Goal: Information Seeking & Learning: Learn about a topic

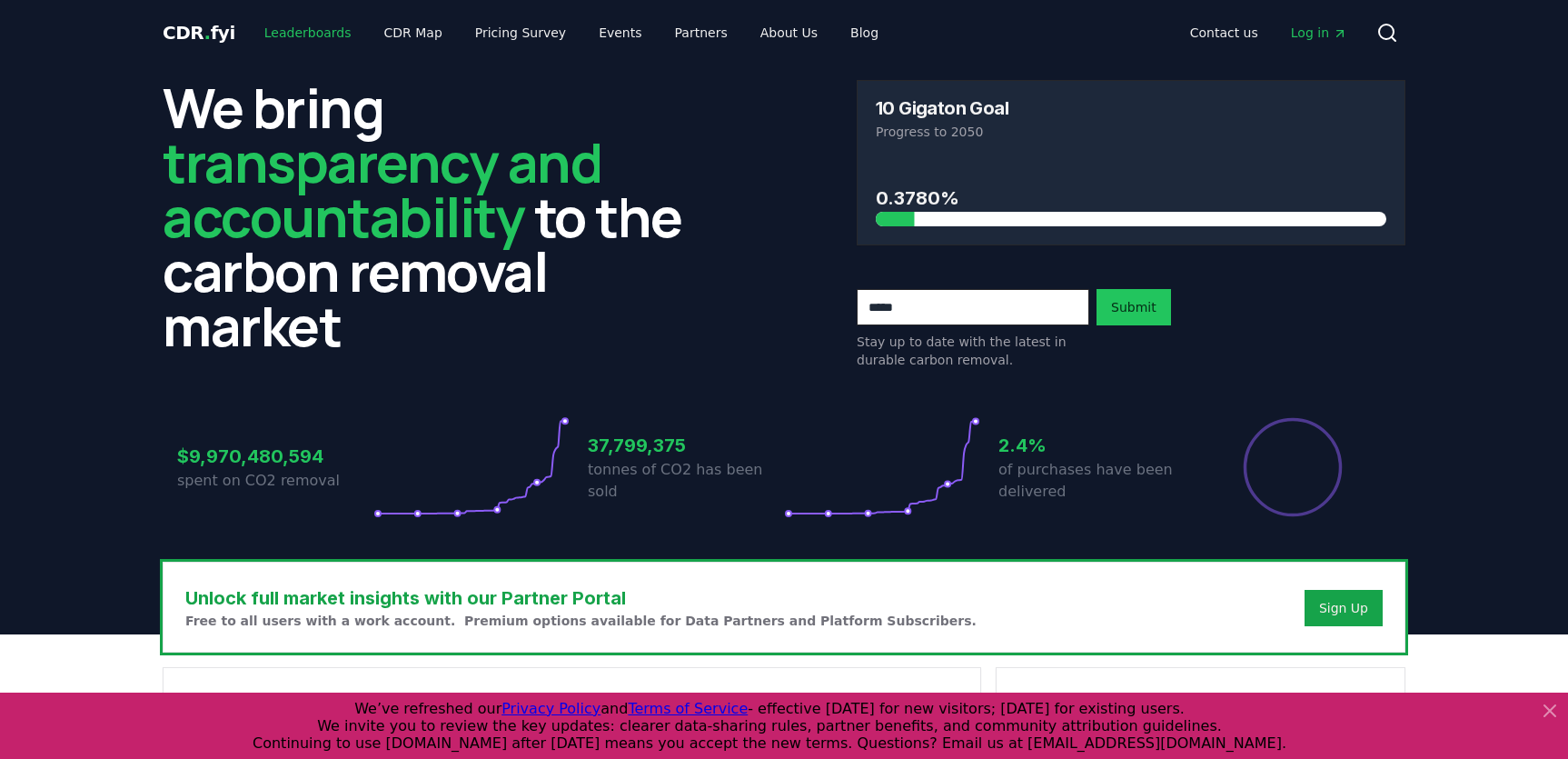
click at [332, 32] on link "Leaderboards" at bounding box center [308, 33] width 117 height 33
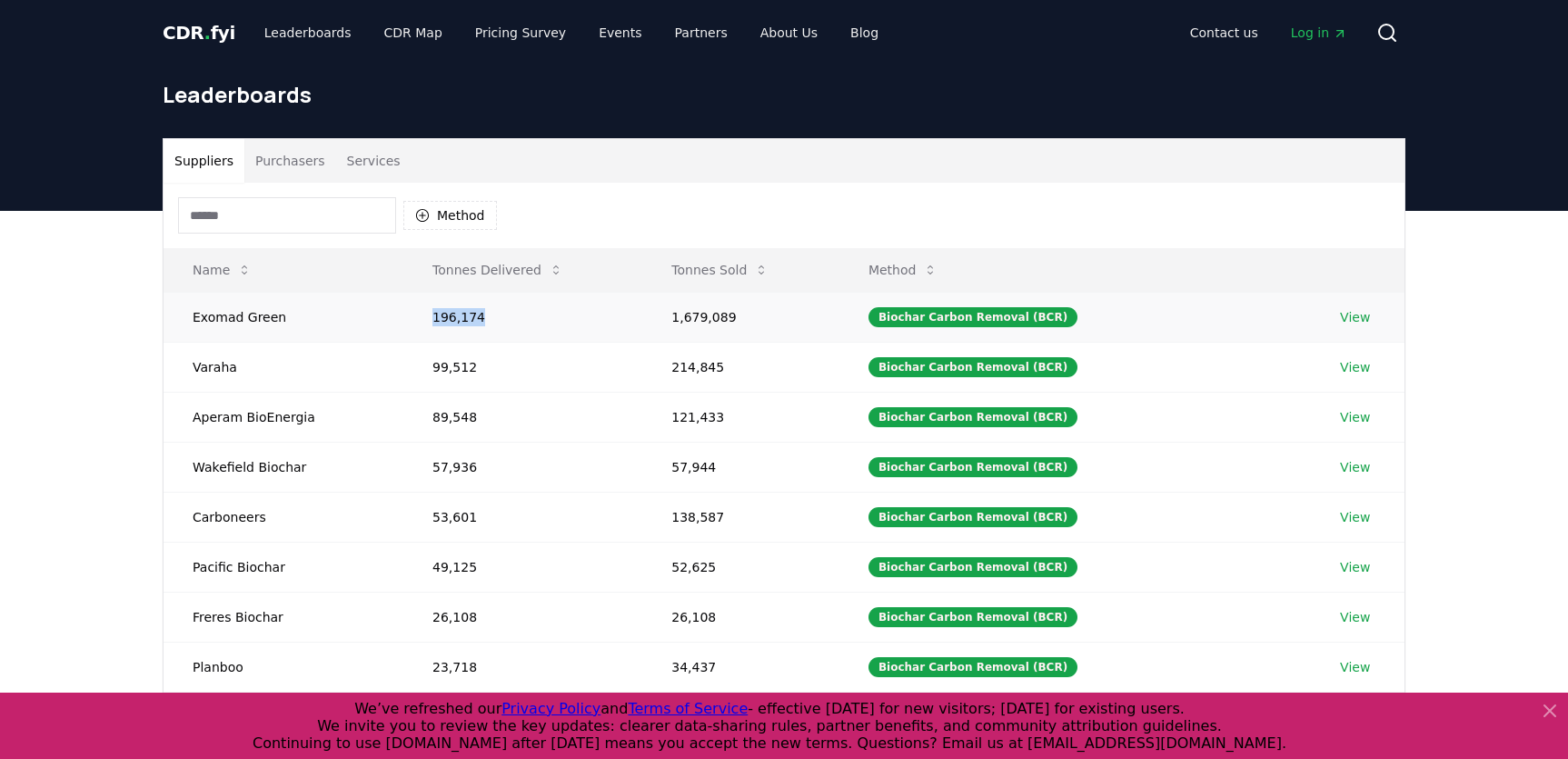
drag, startPoint x: 431, startPoint y: 319, endPoint x: 490, endPoint y: 319, distance: 59.0
click at [490, 319] on td "196,174" at bounding box center [523, 316] width 239 height 50
drag, startPoint x: 434, startPoint y: 319, endPoint x: 484, endPoint y: 320, distance: 50.0
click at [484, 320] on td "196,174" at bounding box center [523, 316] width 239 height 50
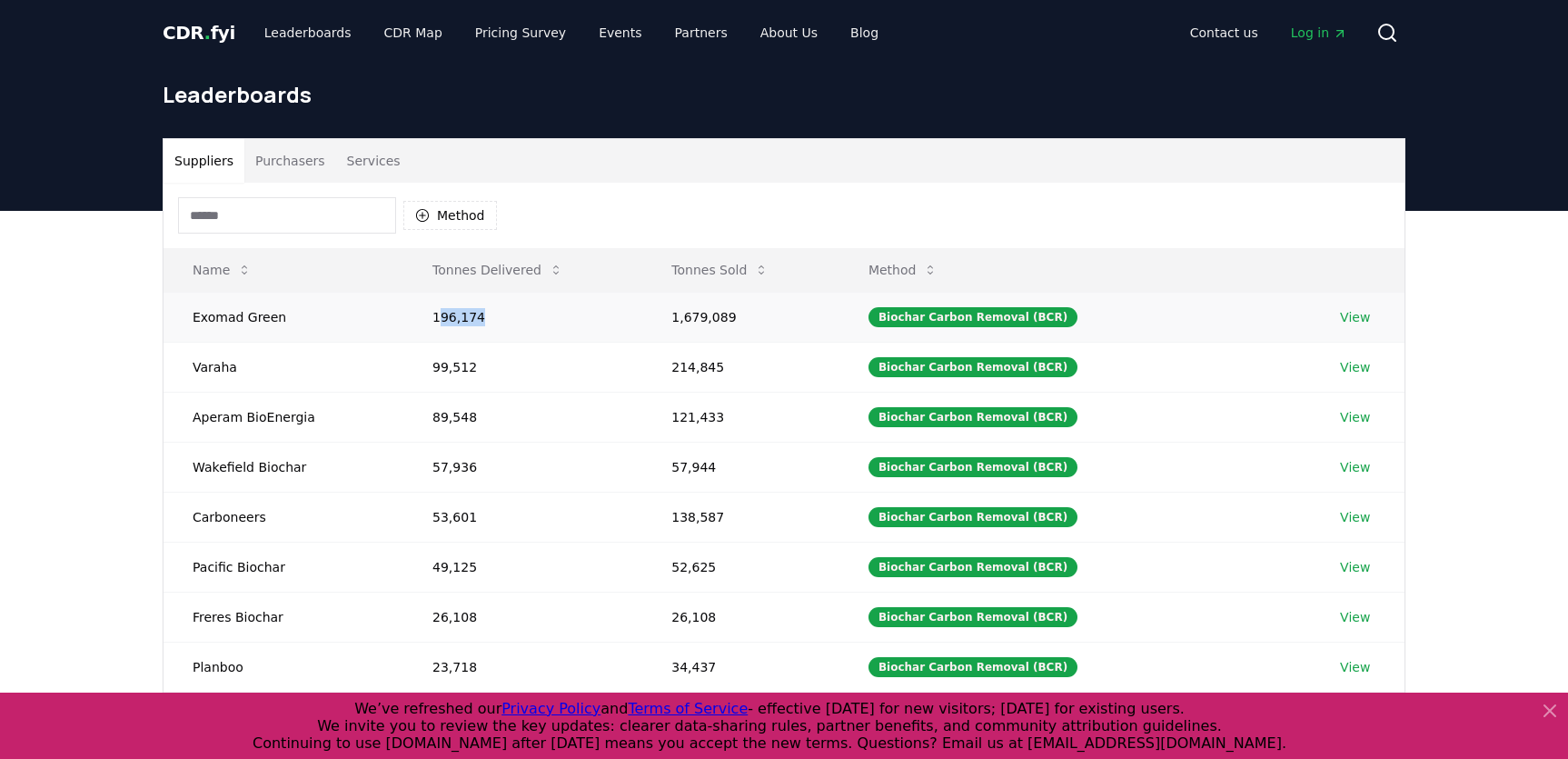
click at [484, 320] on td "196,174" at bounding box center [523, 316] width 239 height 50
click at [700, 318] on td "1,679,089" at bounding box center [740, 316] width 197 height 50
click at [696, 318] on td "1,679,089" at bounding box center [740, 316] width 197 height 50
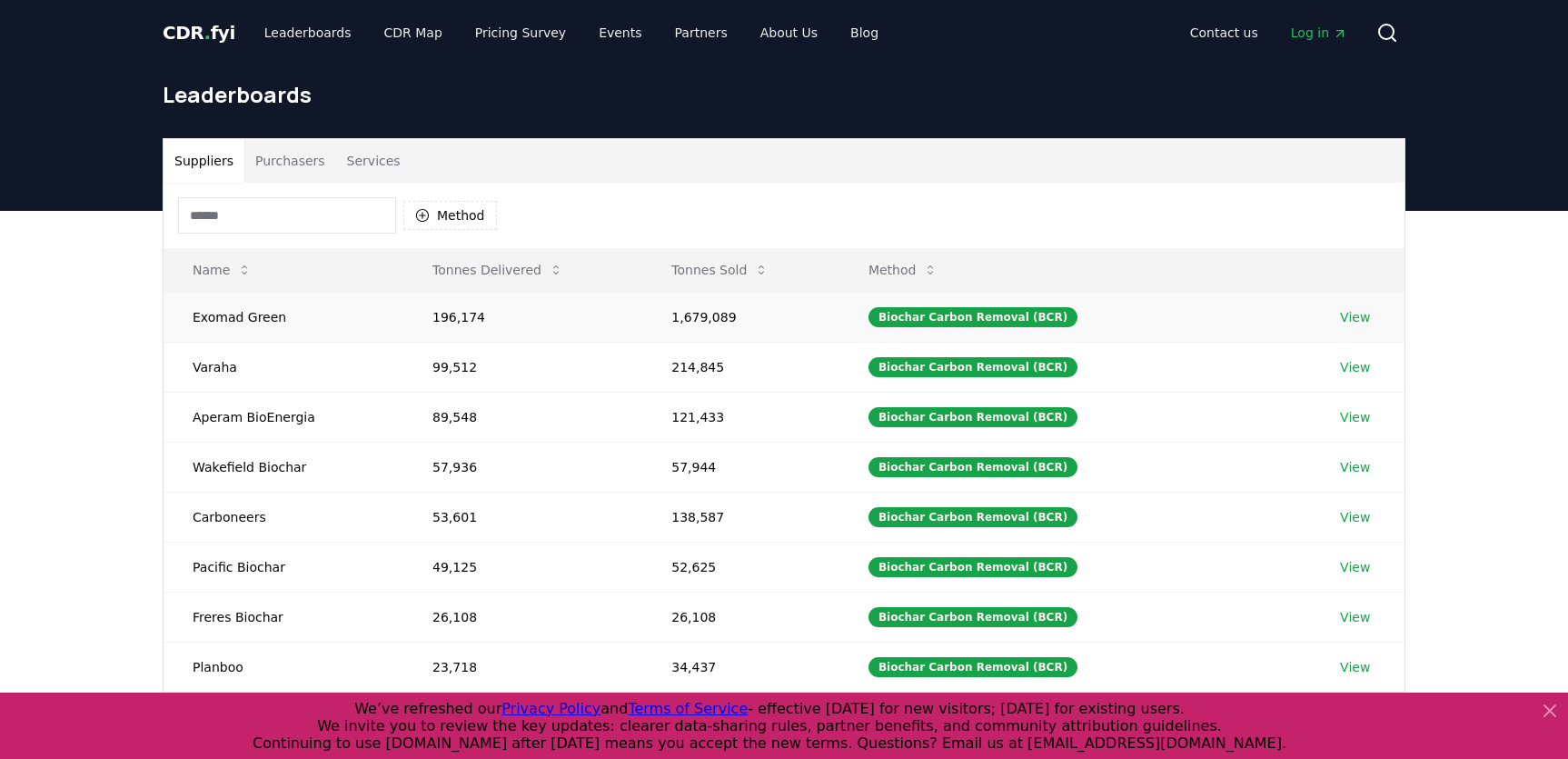
click at [518, 318] on td "196,174" at bounding box center [523, 316] width 239 height 50
drag, startPoint x: 1367, startPoint y: 308, endPoint x: 1355, endPoint y: 311, distance: 12.4
click at [1366, 308] on td "View" at bounding box center [1358, 316] width 93 height 50
click at [1353, 314] on link "View" at bounding box center [1354, 317] width 30 height 18
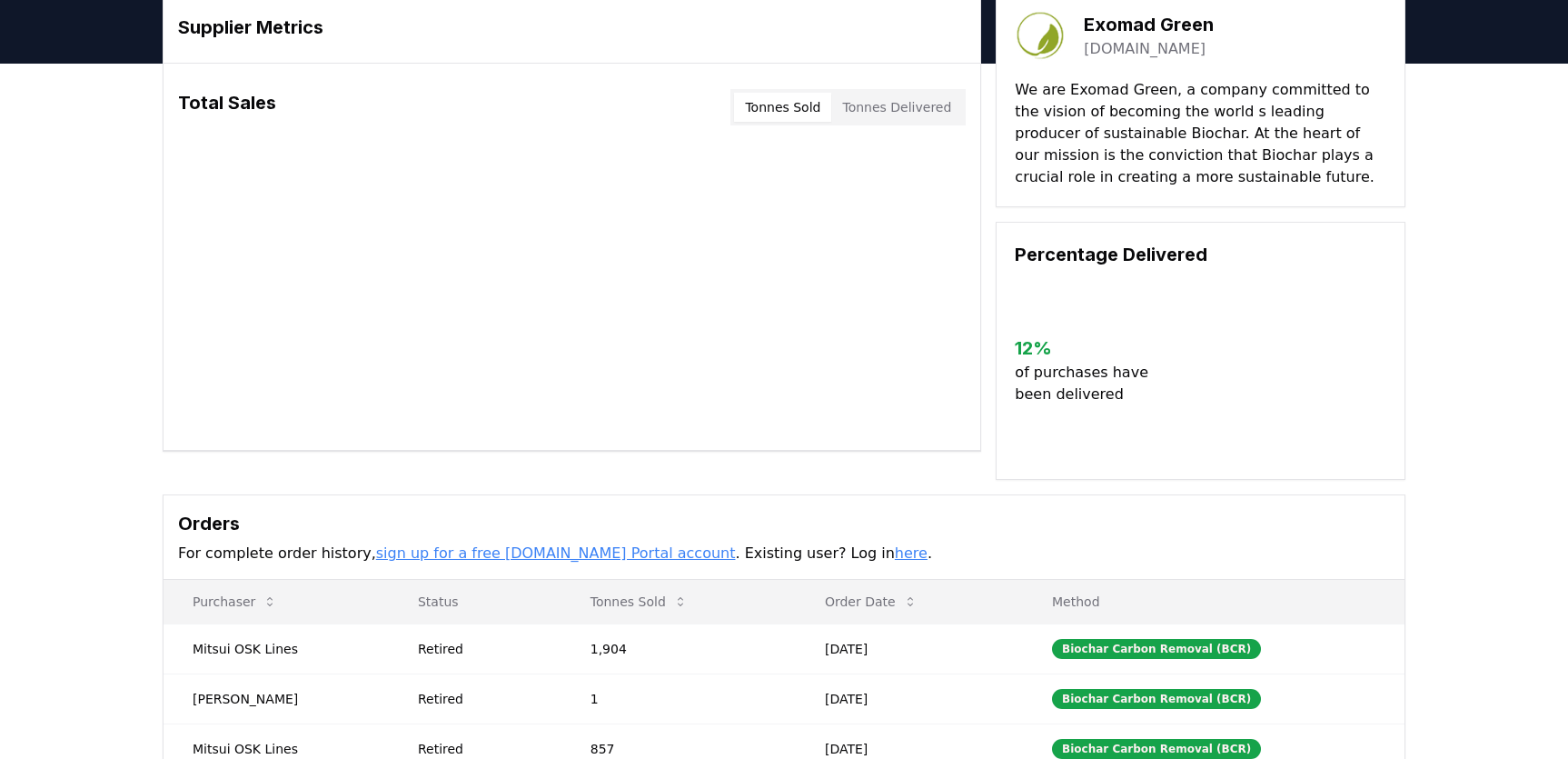
scroll to position [184, 0]
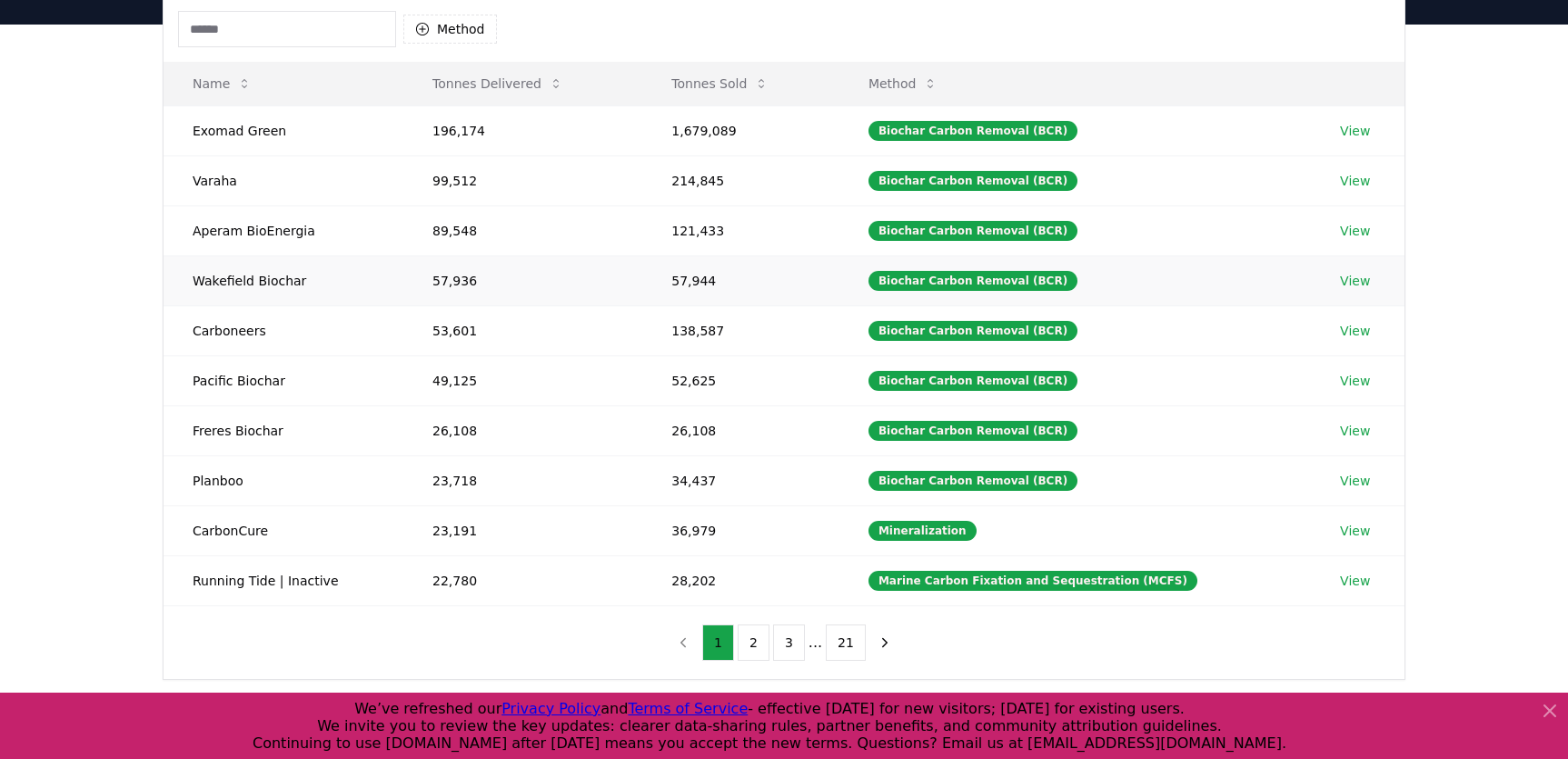
scroll to position [263, 0]
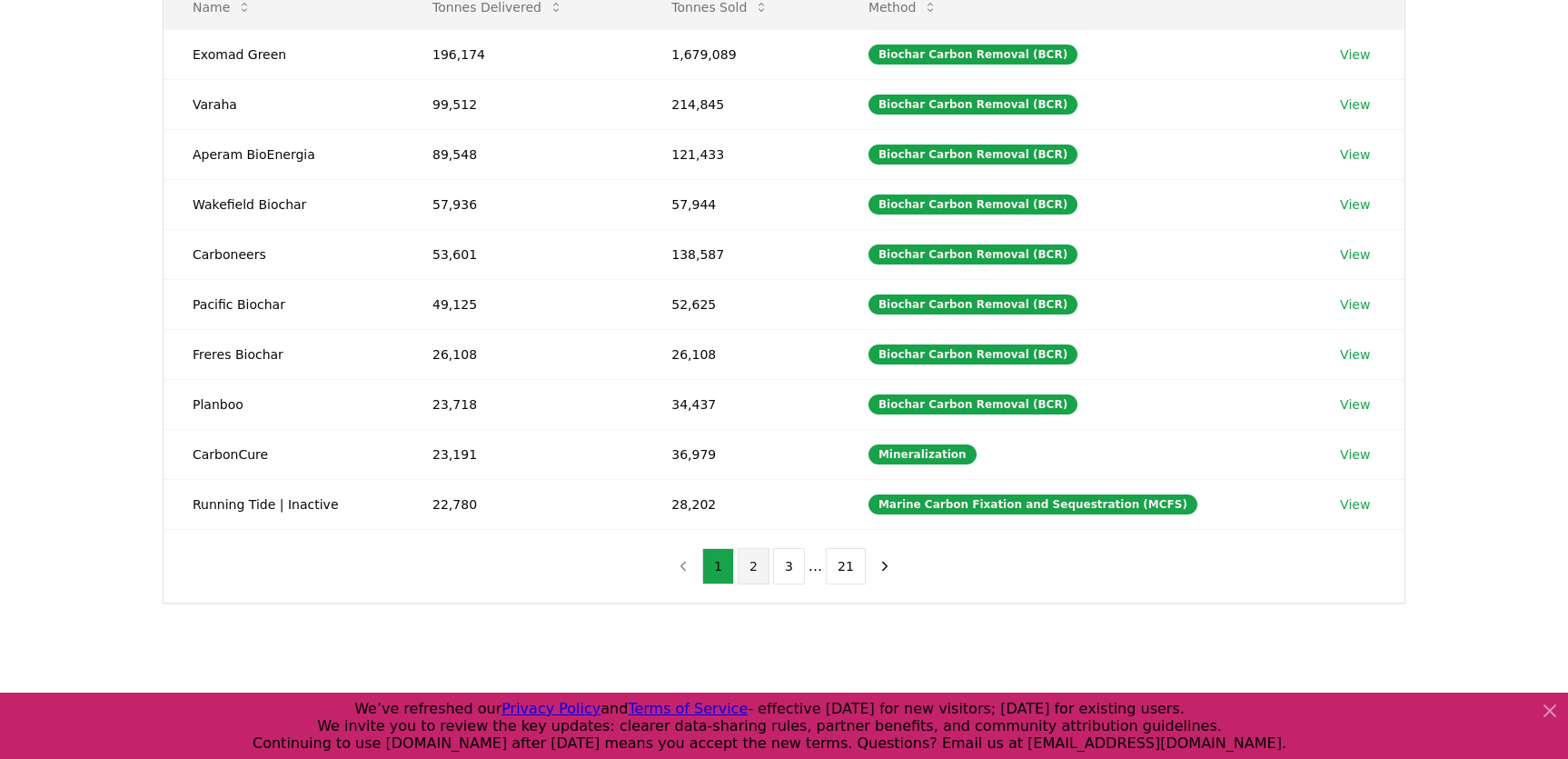
click at [756, 572] on button "2" at bounding box center [753, 565] width 32 height 36
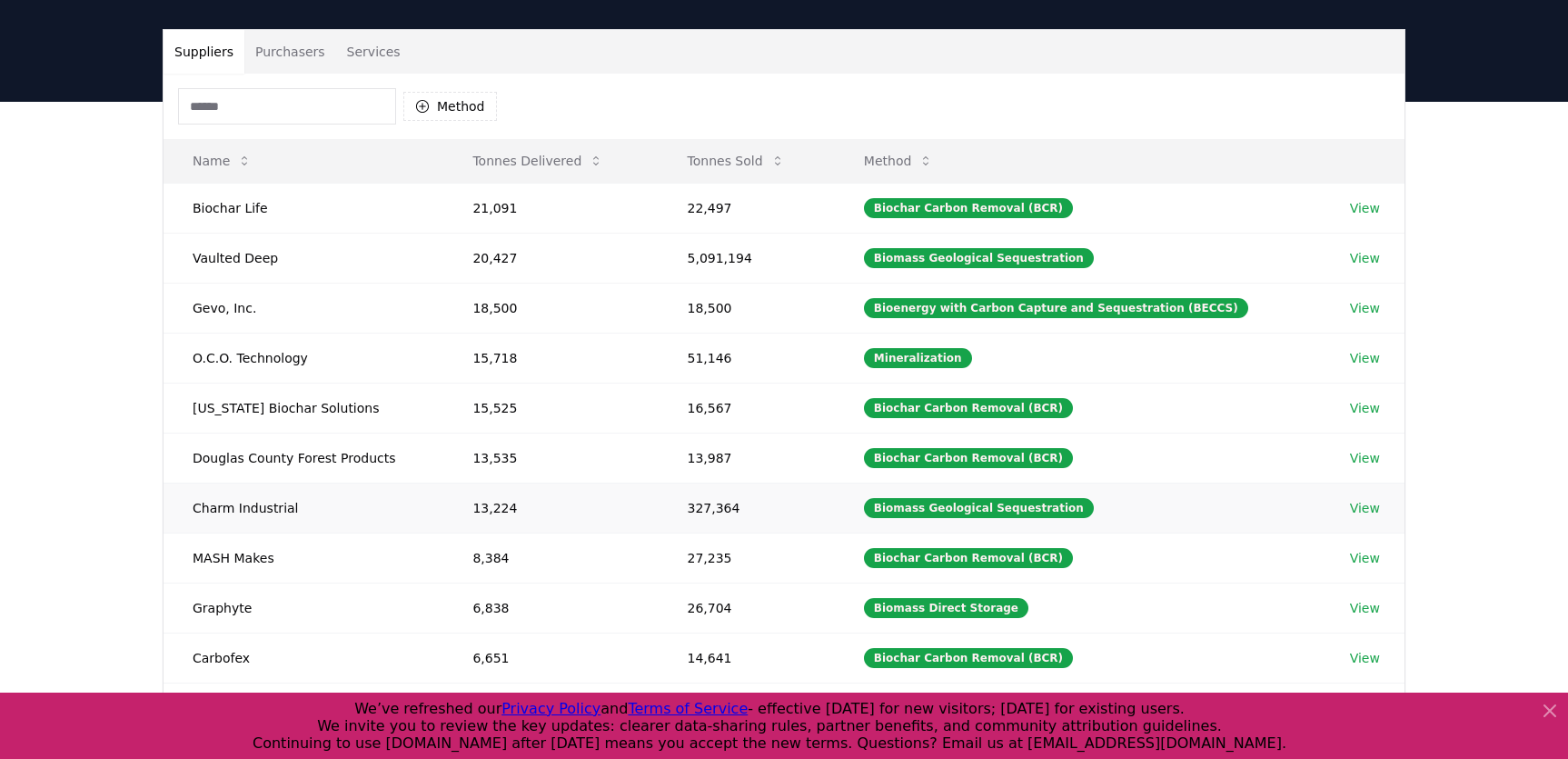
scroll to position [104, 0]
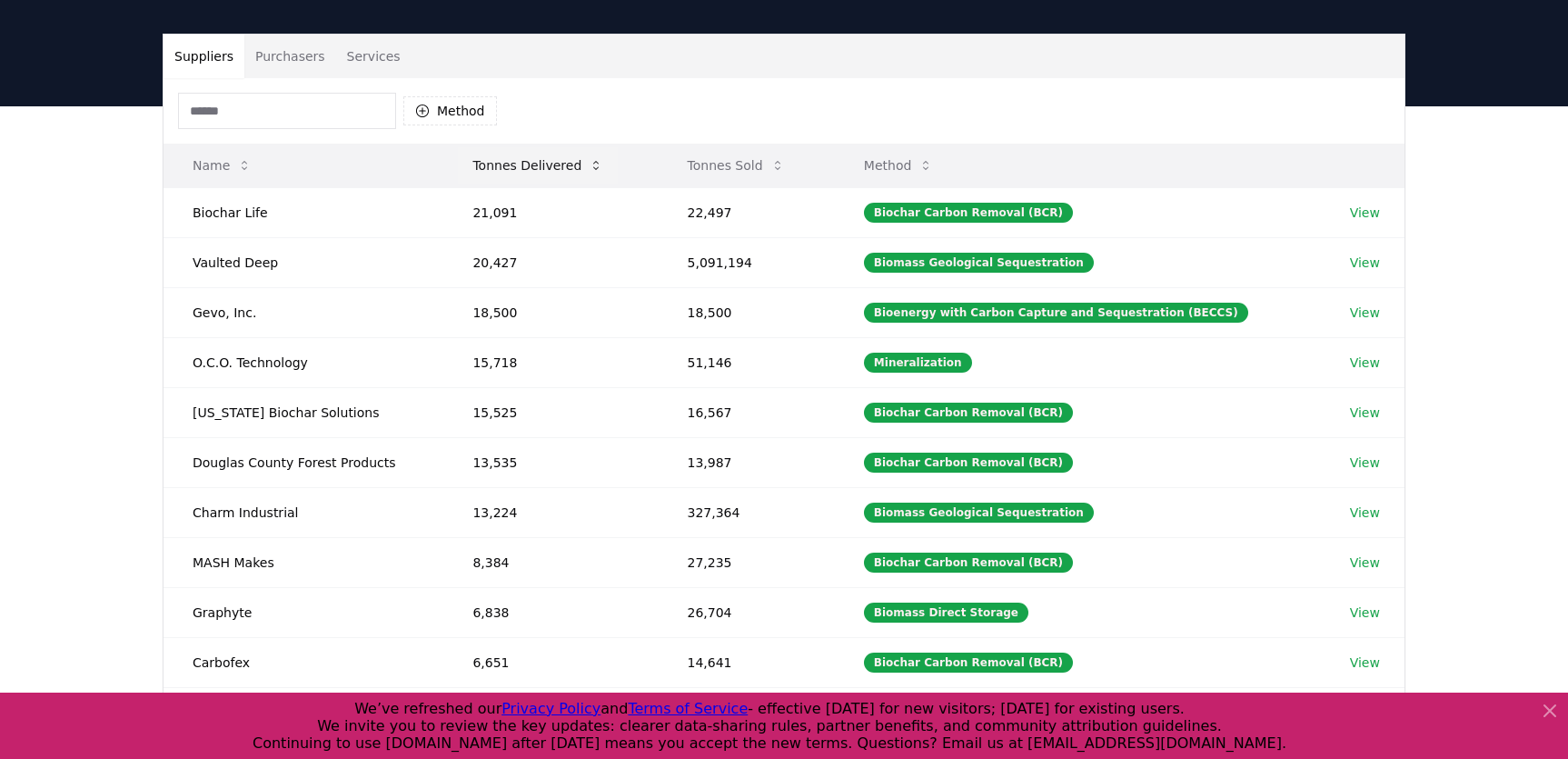
click at [593, 163] on icon at bounding box center [596, 164] width 6 height 9
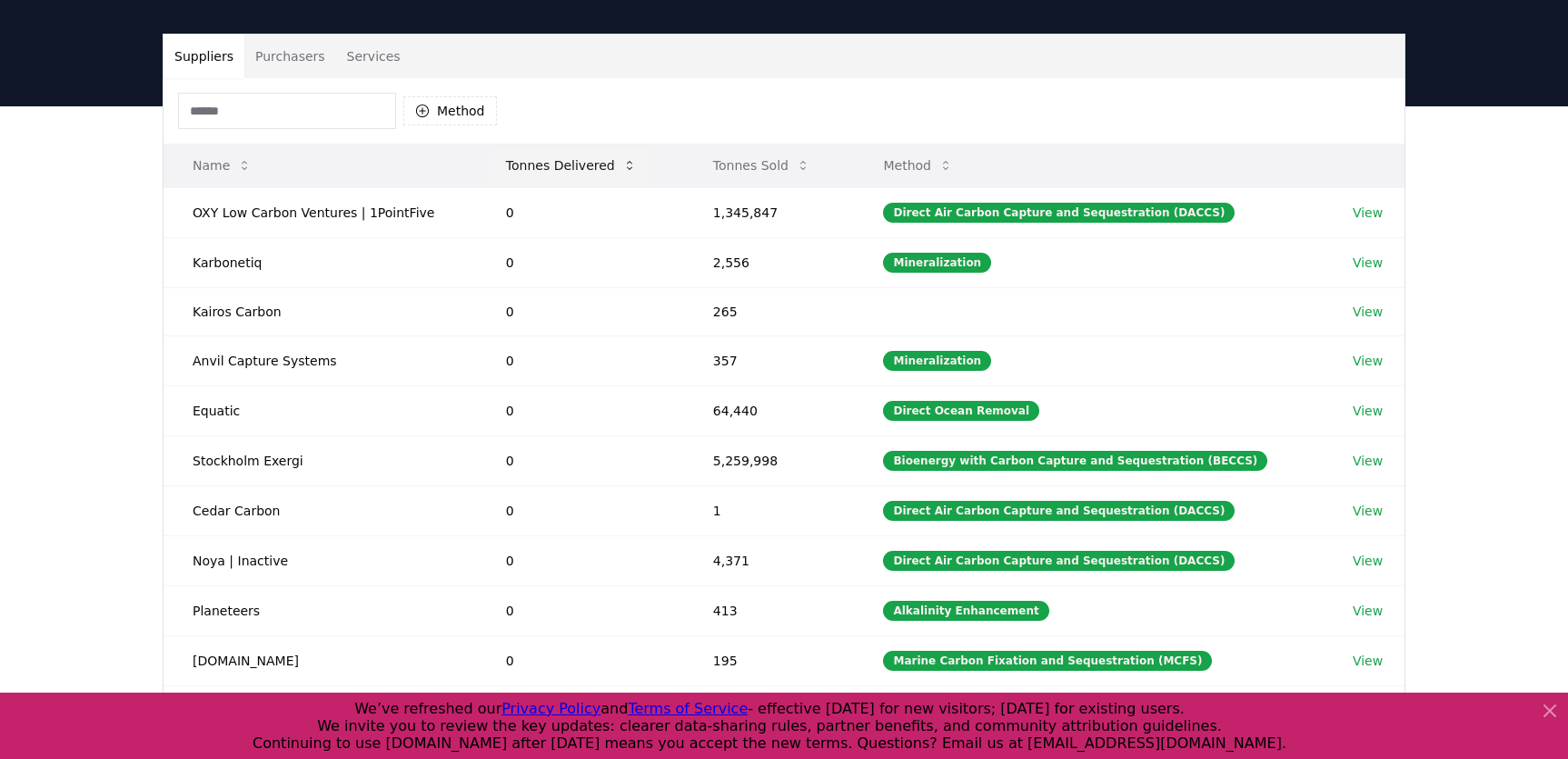
click at [623, 163] on icon at bounding box center [629, 164] width 15 height 15
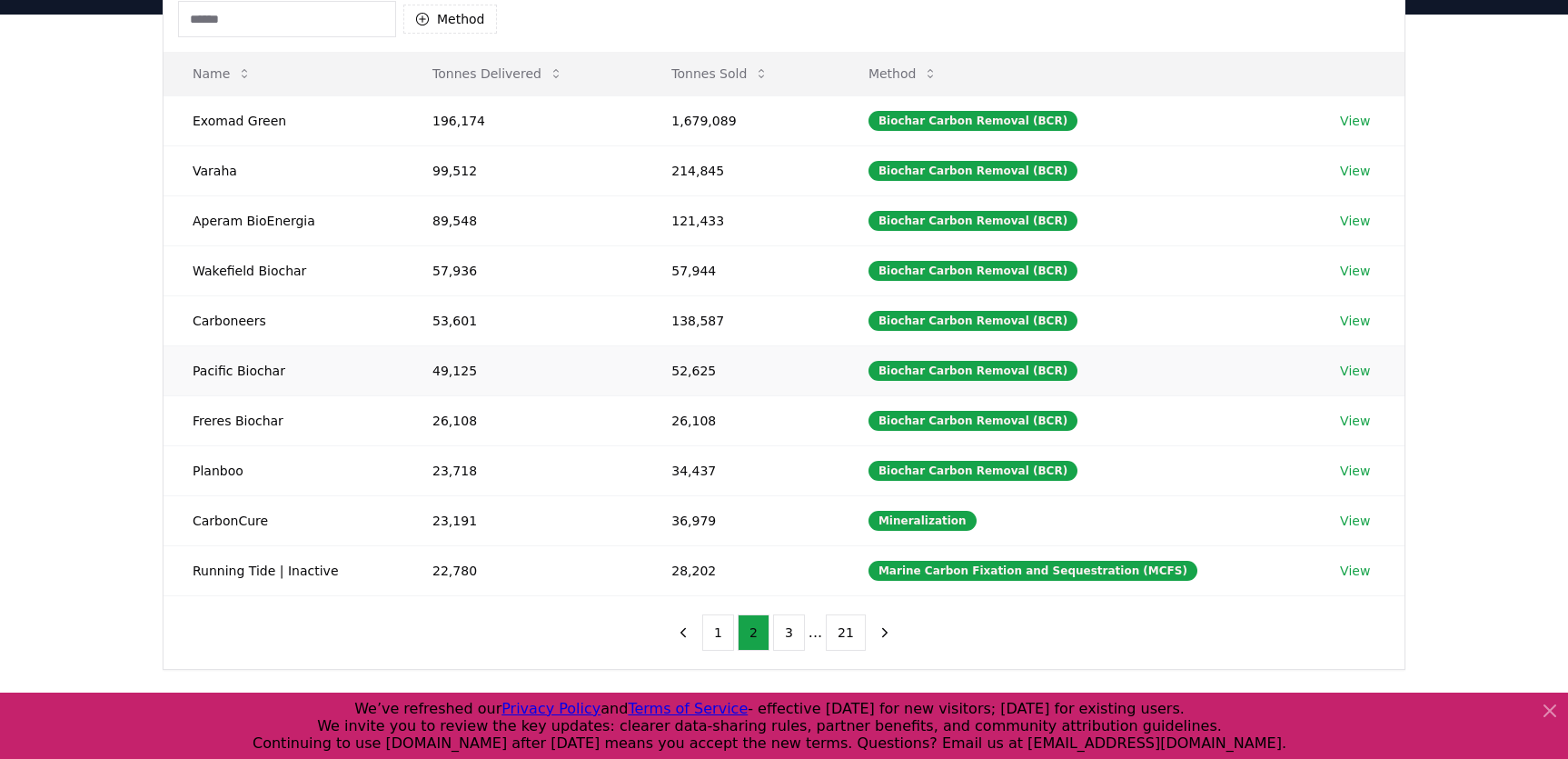
scroll to position [208, 0]
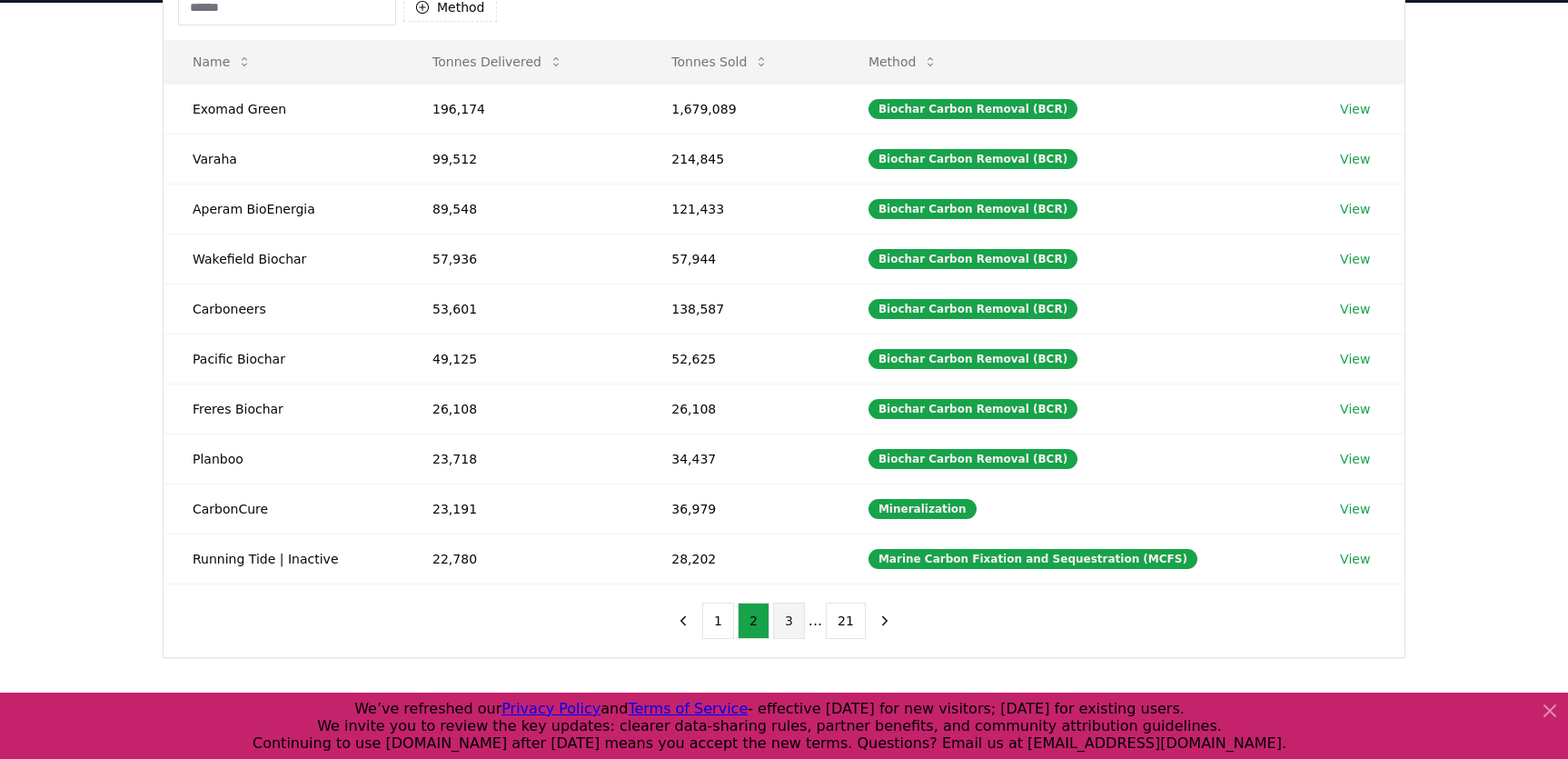
click at [786, 625] on button "3" at bounding box center [789, 620] width 32 height 36
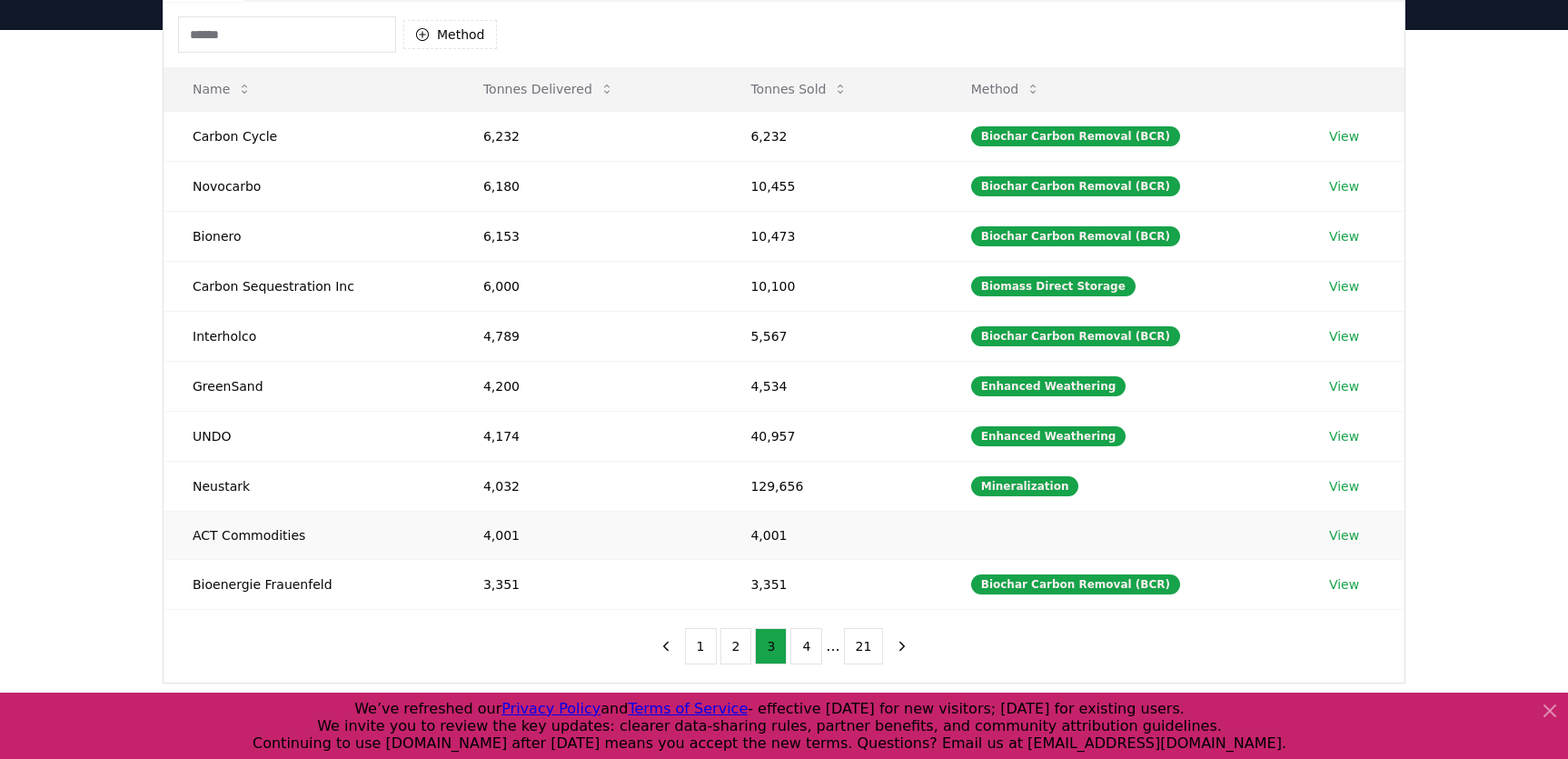
scroll to position [180, 0]
